Goal: Task Accomplishment & Management: Manage account settings

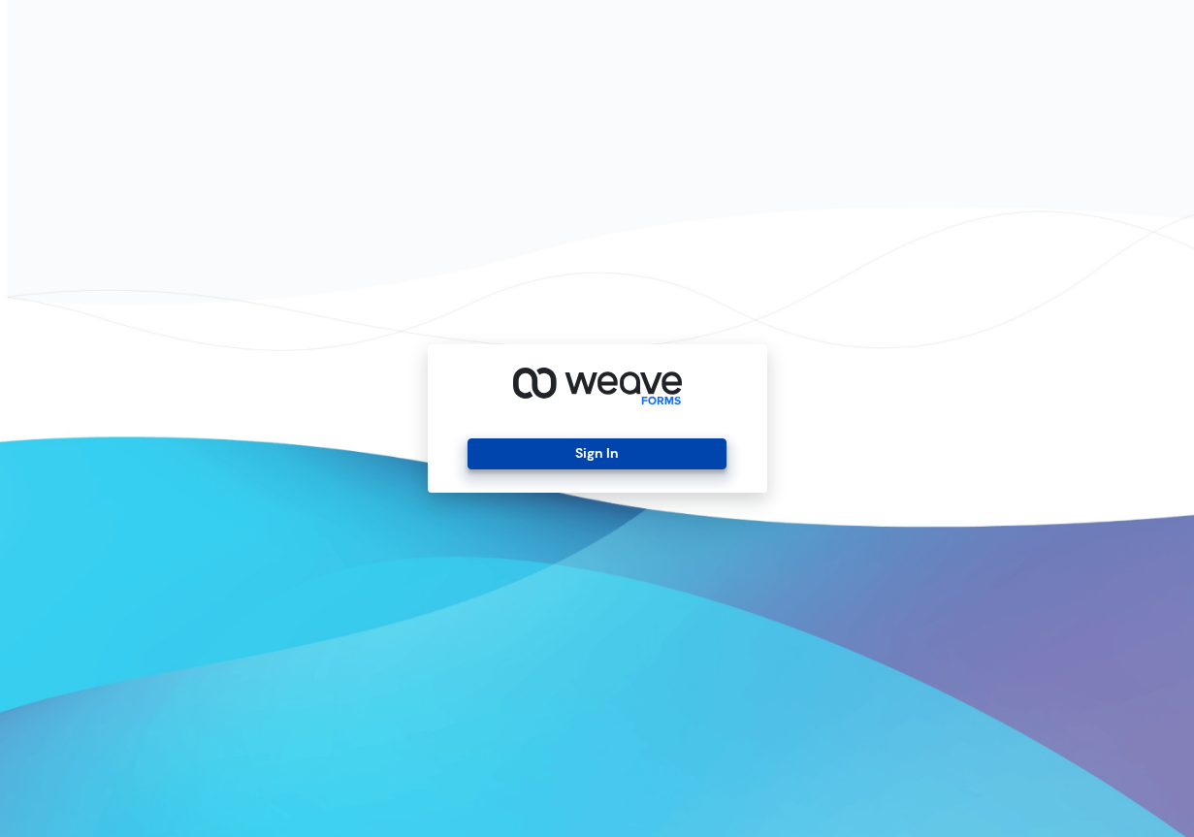
click at [643, 456] on button "Sign In" at bounding box center [596, 453] width 259 height 31
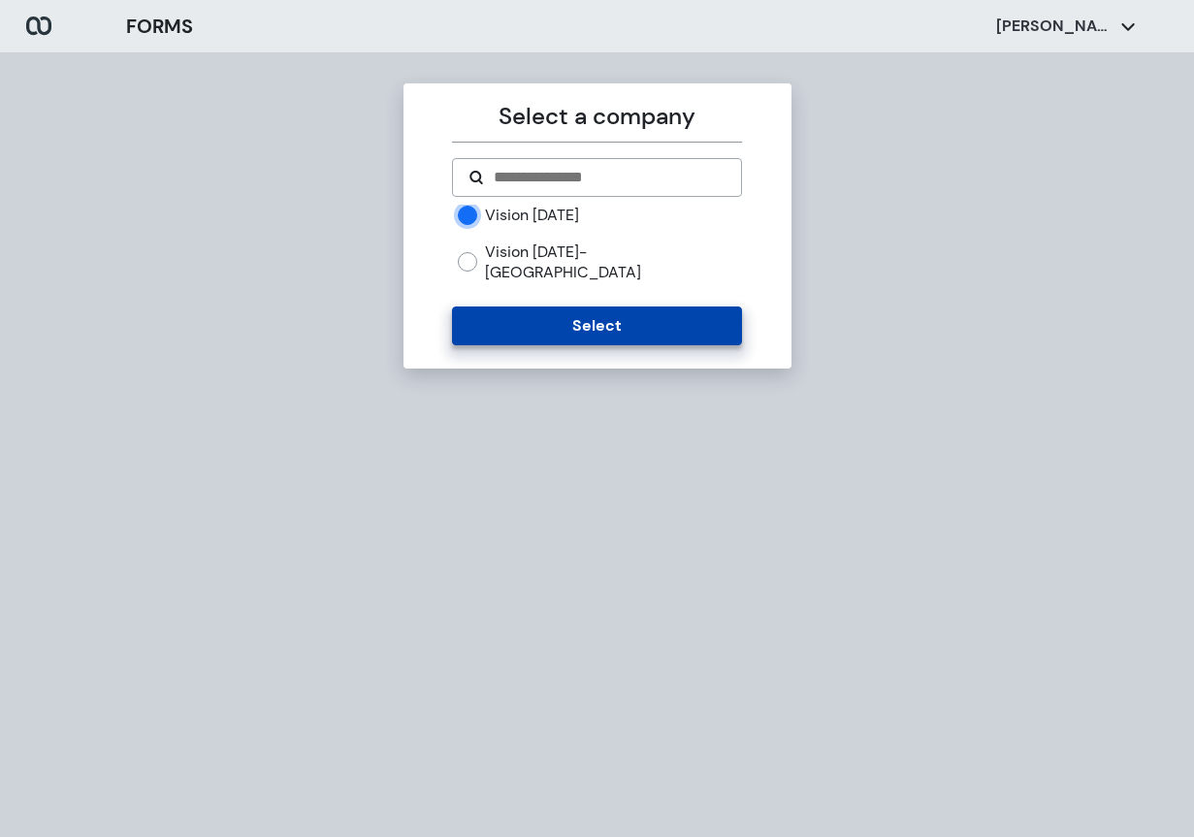
click at [573, 306] on button "Select" at bounding box center [597, 325] width 290 height 39
